Goal: Task Accomplishment & Management: Use online tool/utility

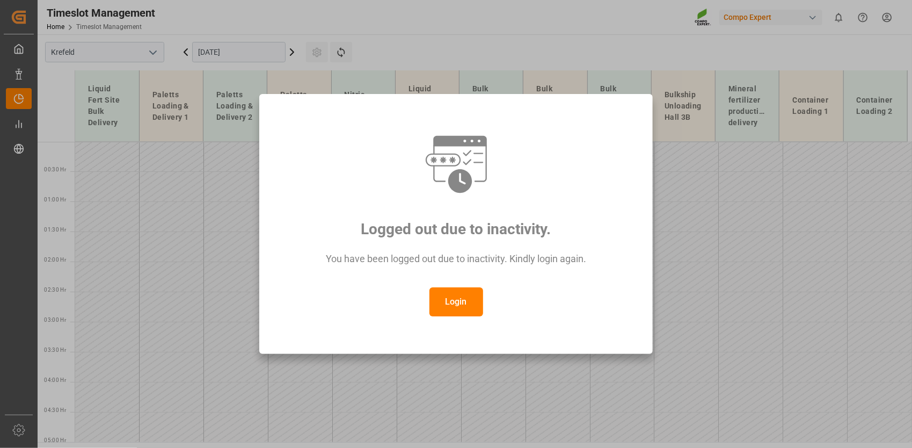
scroll to position [713, 0]
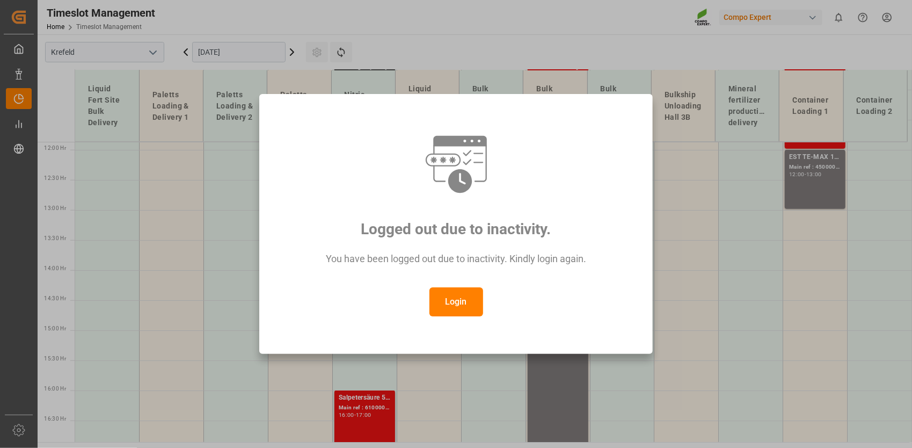
click at [462, 301] on button "Login" at bounding box center [457, 301] width 54 height 29
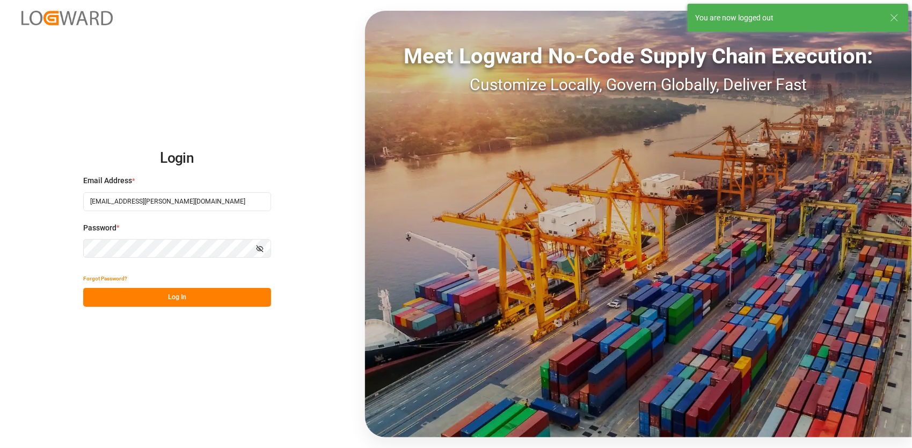
click at [250, 292] on button "Log In" at bounding box center [177, 297] width 188 height 19
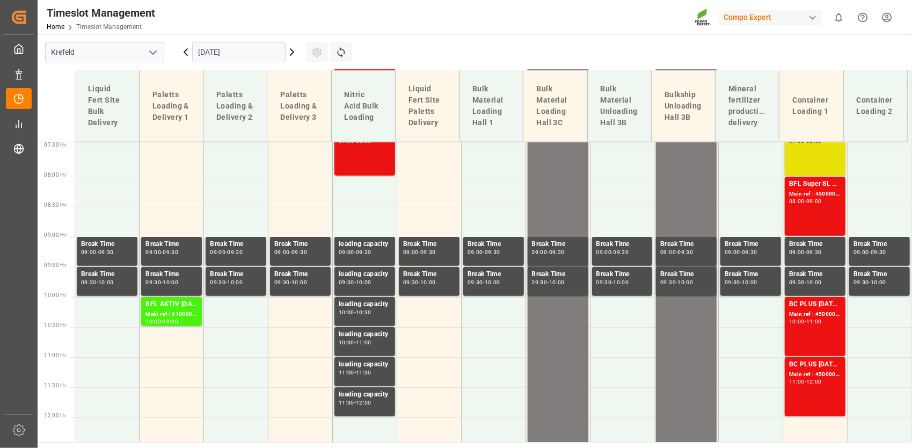
scroll to position [447, 0]
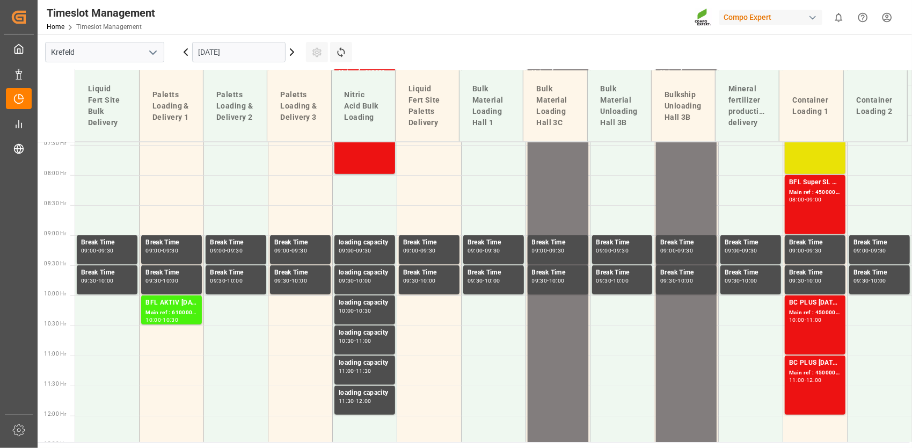
click at [299, 53] on div "[DATE]" at bounding box center [239, 51] width 134 height 35
click at [293, 50] on icon at bounding box center [291, 52] width 3 height 6
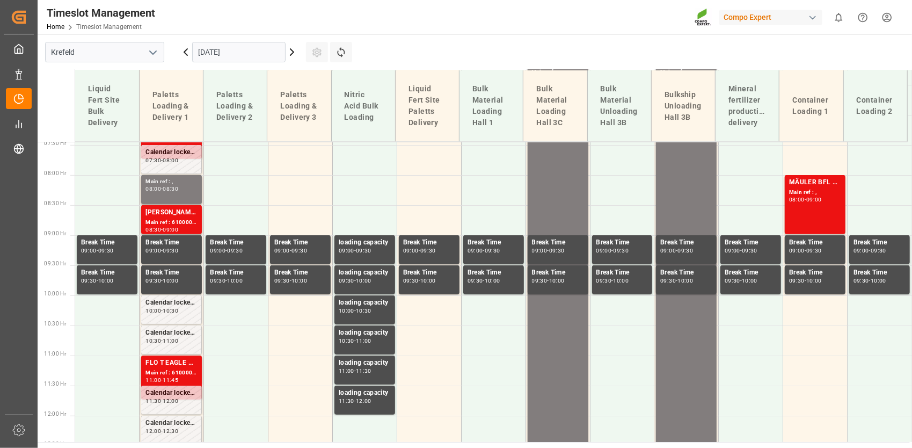
click at [292, 50] on icon at bounding box center [291, 52] width 3 height 6
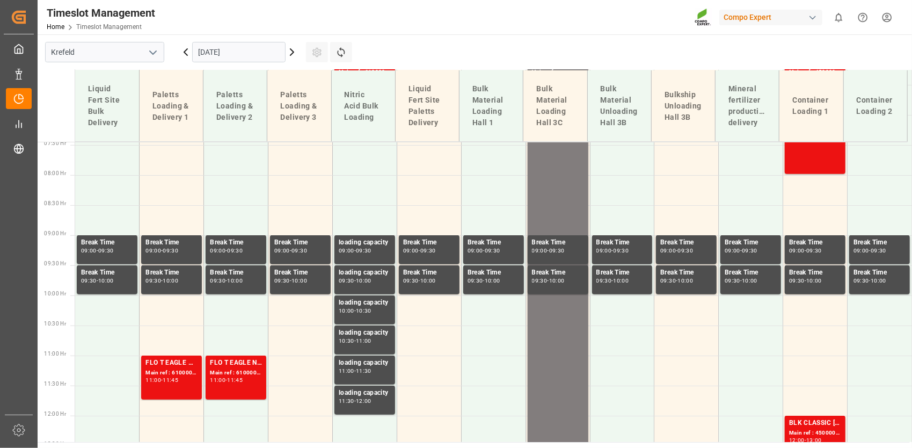
click at [292, 50] on icon at bounding box center [291, 52] width 3 height 6
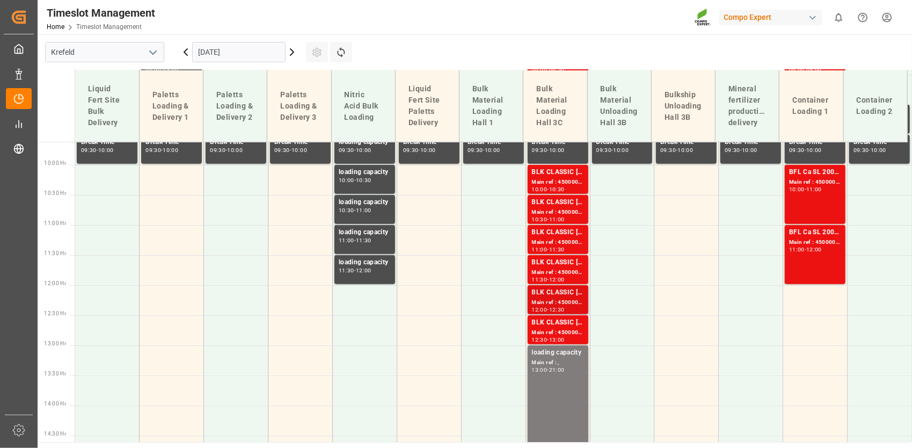
scroll to position [662, 0]
